Goal: Use online tool/utility: Utilize a website feature to perform a specific function

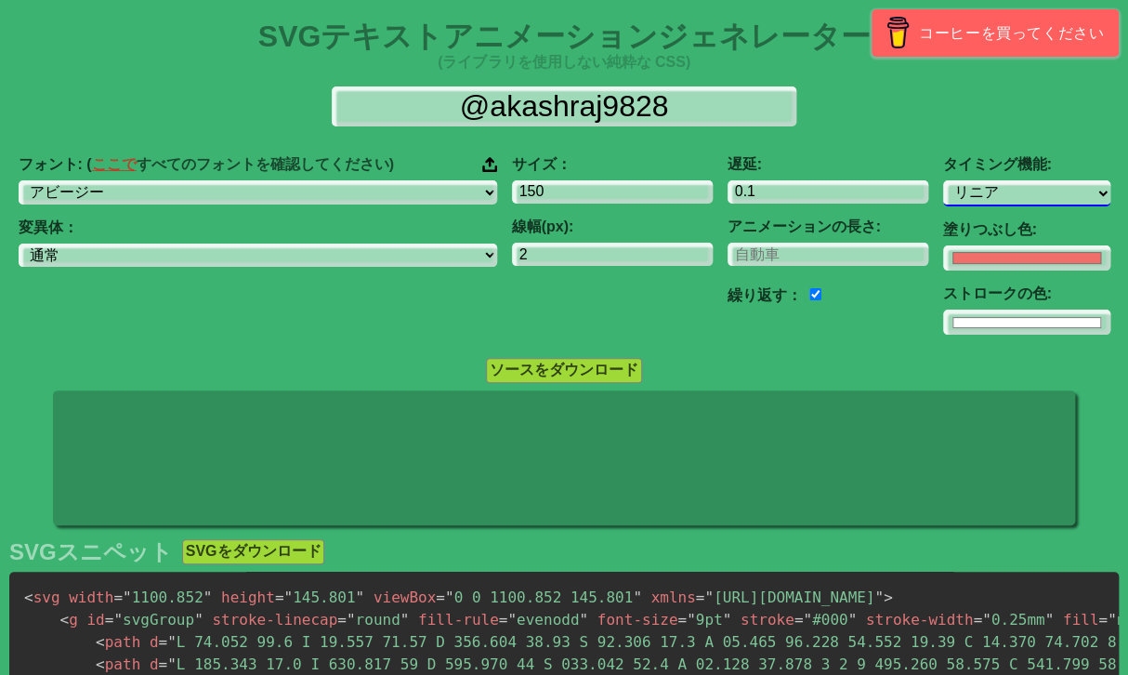
click at [951, 204] on select "容易に イーズイン イーズアウト イージーインアウト リニア ステップスタート ステップエンド" at bounding box center [1026, 192] width 167 height 25
select select "ease-in"
click at [943, 180] on select "容易に イーズイン イーズアウト イージーインアウト リニア ステップスタート ステップエンド" at bounding box center [1026, 192] width 167 height 25
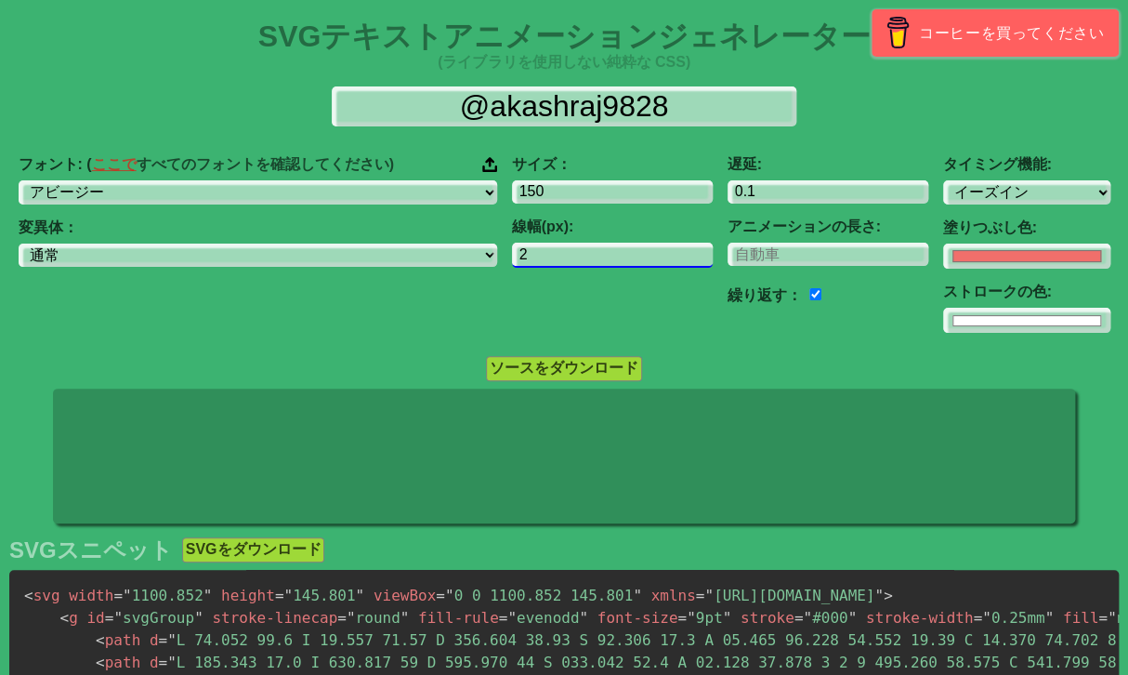
drag, startPoint x: 481, startPoint y: 257, endPoint x: 389, endPoint y: 161, distance: 132.8
click at [427, 250] on div "フォント: ( ここで すべてのフォントを確認してください ) アビージー ADLaM ディスプレイ ARワンサンズ アベル アバヤ・リブレ アボレト [PE…" at bounding box center [564, 244] width 1128 height 207
click at [654, 261] on input "1" at bounding box center [612, 255] width 201 height 25
type input "0"
click at [654, 261] on input "0" at bounding box center [612, 255] width 201 height 25
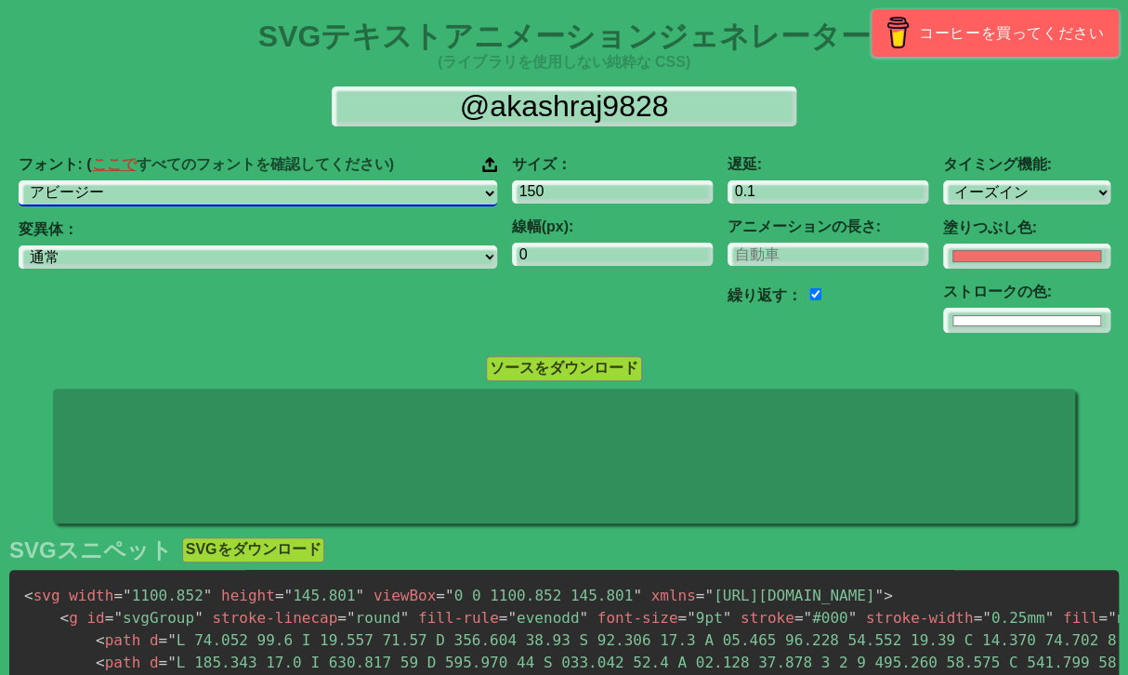
click at [370, 198] on select "アビージー ADLaM ディスプレイ ARワンサンズ アベル アバヤ・リブレ アボレト アブリル・ファットフェイス アビシニカSIL アクロニカ アクメ 俳優…" at bounding box center [258, 192] width 479 height 25
click at [49, 180] on select "アビージー ADLaM ディスプレイ ARワンサンズ アベル アバヤ・リブレ アボレト アブリル・ファットフェイス アビシニカSIL アクロニカ アクメ 俳優…" at bounding box center [258, 192] width 479 height 25
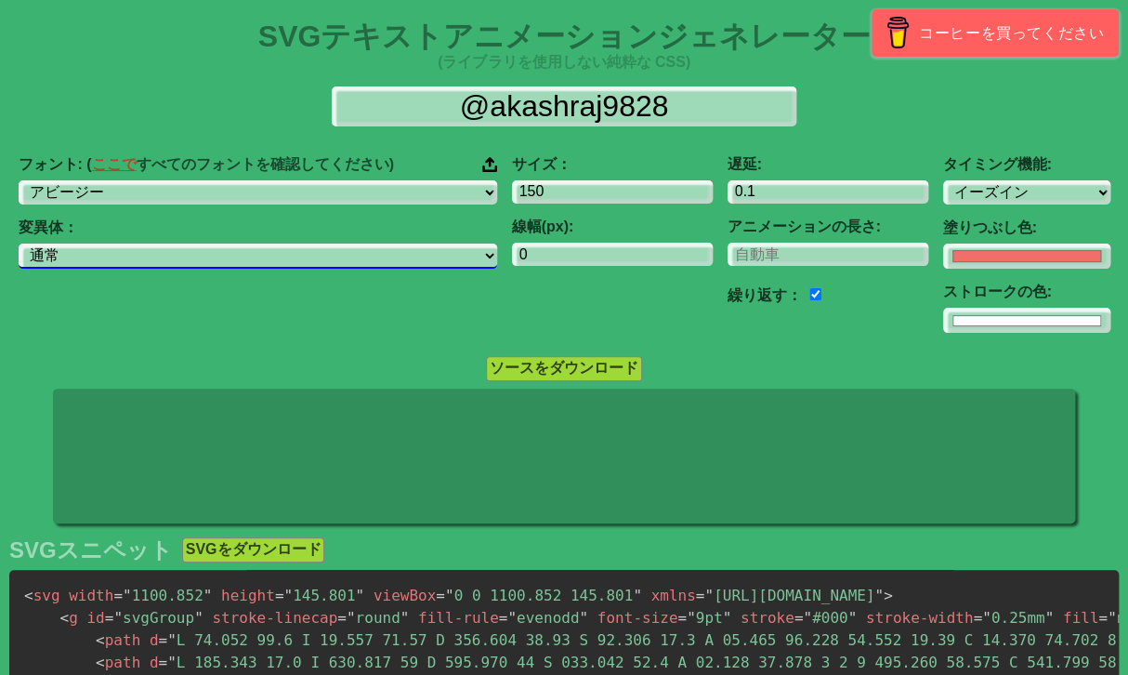
click at [338, 269] on select "通常 イタリック" at bounding box center [258, 256] width 479 height 25
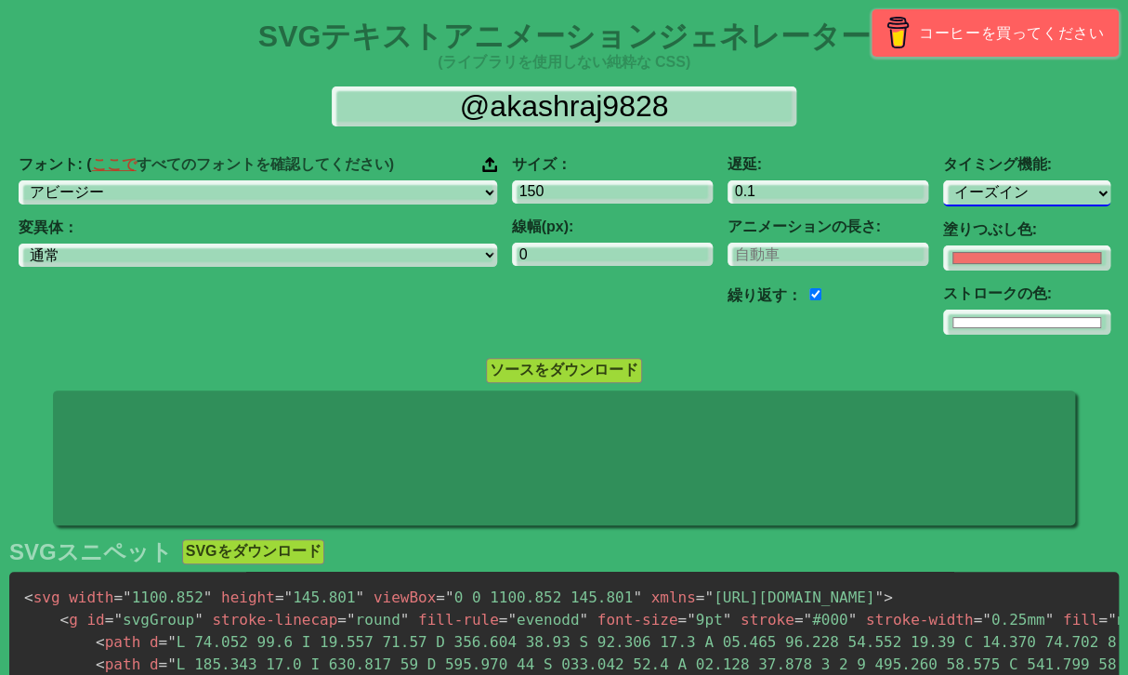
click at [943, 198] on select "容易に イーズイン イーズアウト イージーインアウト リニア ステップスタート ステップエンド" at bounding box center [1026, 192] width 167 height 25
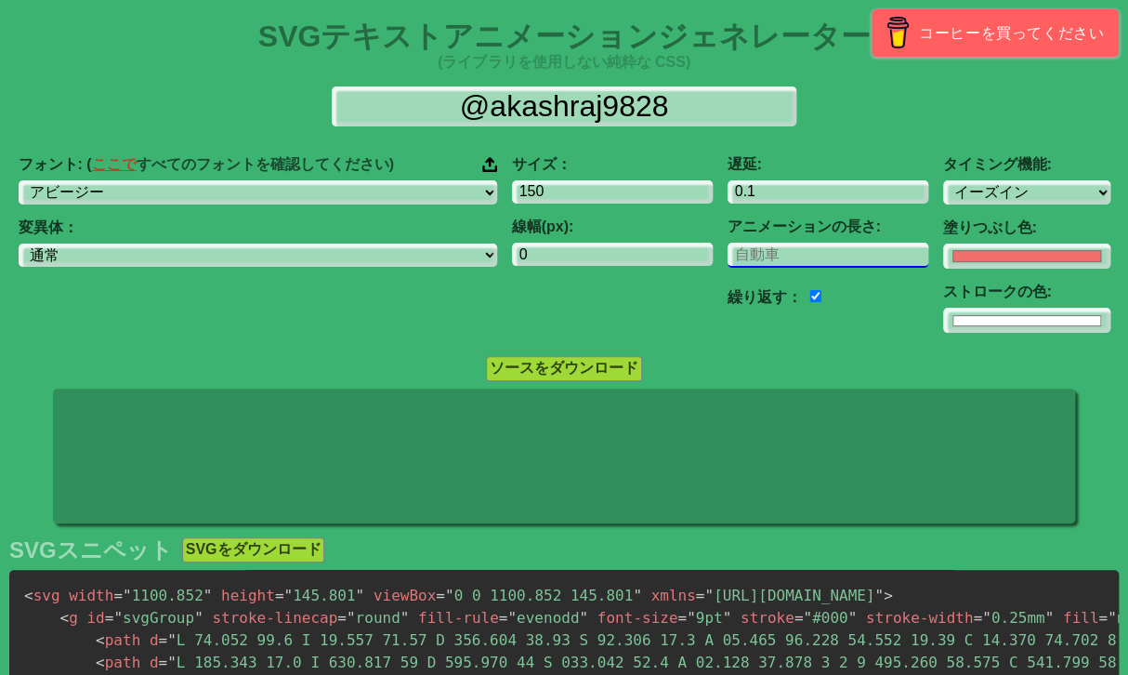
click at [746, 258] on input "number" at bounding box center [828, 255] width 201 height 25
click at [811, 250] on input "number" at bounding box center [828, 255] width 201 height 25
click at [878, 261] on input "-1" at bounding box center [828, 255] width 201 height 25
click at [859, 229] on label "アニメーションの長さ:" at bounding box center [828, 226] width 201 height 17
click at [772, 257] on input "-1" at bounding box center [828, 255] width 201 height 25
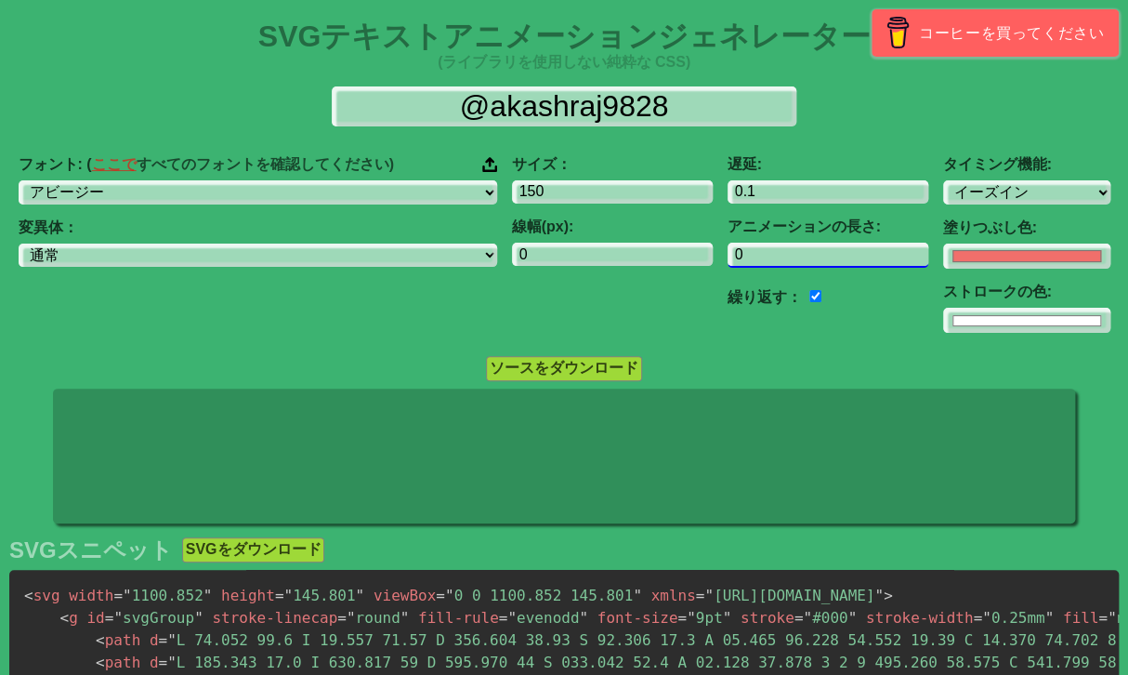
click at [881, 250] on input "0" at bounding box center [828, 255] width 201 height 25
click at [859, 239] on div "アニメーションの長さ: 0" at bounding box center [828, 241] width 201 height 47
click at [826, 256] on input "0" at bounding box center [828, 255] width 201 height 25
click at [883, 249] on input "1" at bounding box center [828, 255] width 201 height 25
click at [883, 249] on input "2" at bounding box center [828, 255] width 201 height 25
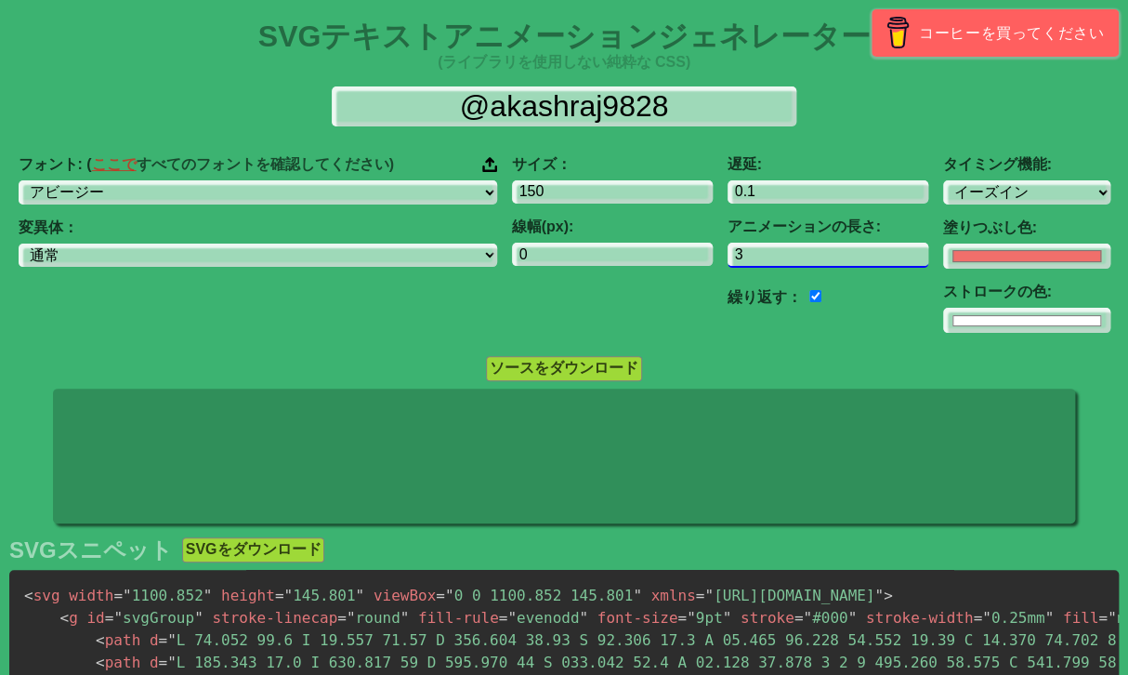
click at [881, 246] on input "3" at bounding box center [828, 255] width 201 height 25
click at [881, 246] on input "4" at bounding box center [828, 255] width 201 height 25
click at [881, 246] on input "5" at bounding box center [828, 255] width 201 height 25
type input "6"
click at [881, 246] on input "6" at bounding box center [828, 255] width 201 height 25
